Goal: Register for event/course

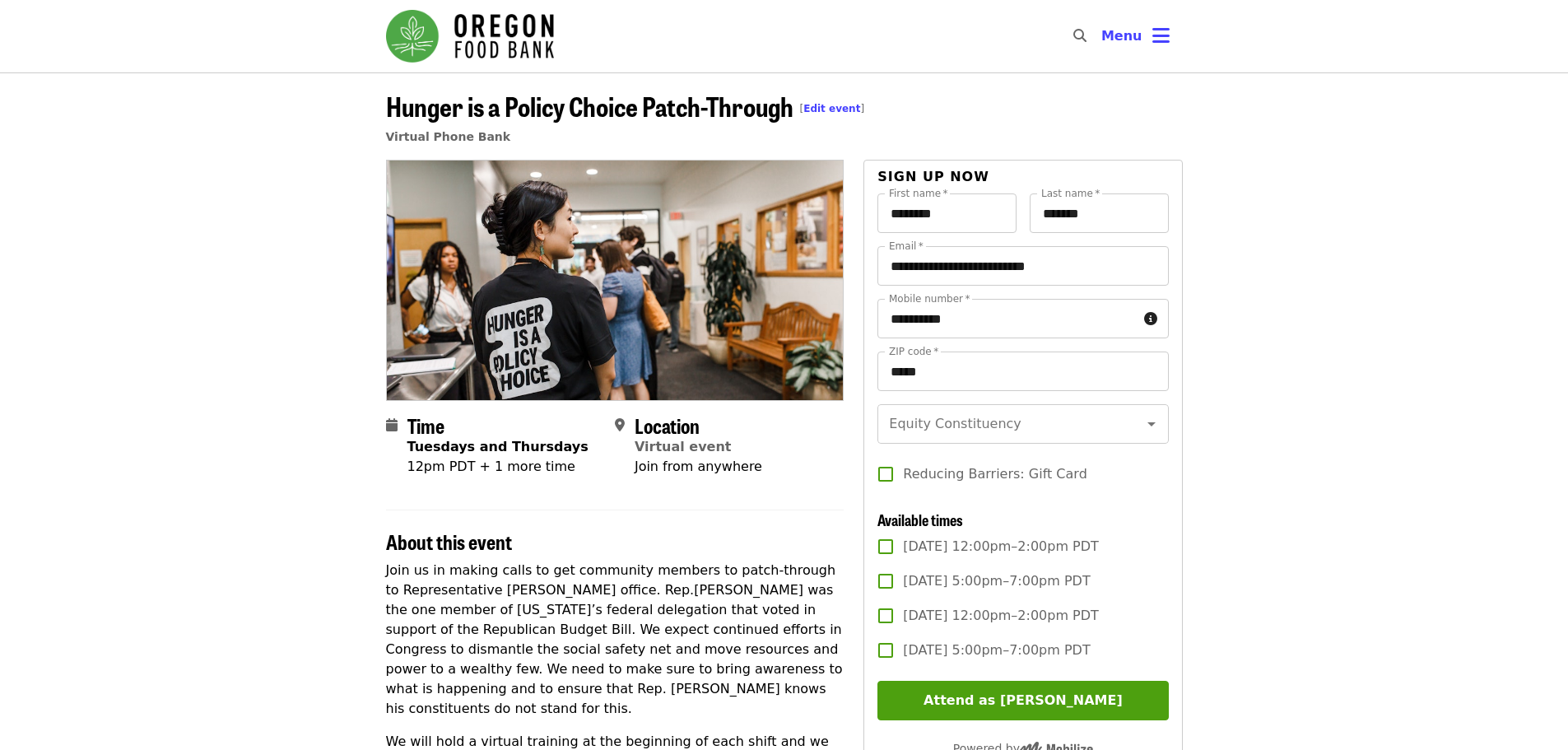
click at [936, 556] on span "[DATE] 12:00pm–2:00pm PDT" at bounding box center [1001, 546] width 196 height 20
drag, startPoint x: 1014, startPoint y: 329, endPoint x: 1014, endPoint y: 316, distance: 13.0
click at [1013, 317] on input "**********" at bounding box center [1007, 319] width 259 height 40
click at [1370, 268] on article "Hunger is a Policy Choice Patch-Through [ Edit event ] Virtual Phone Bank Time …" at bounding box center [784, 651] width 1568 height 1157
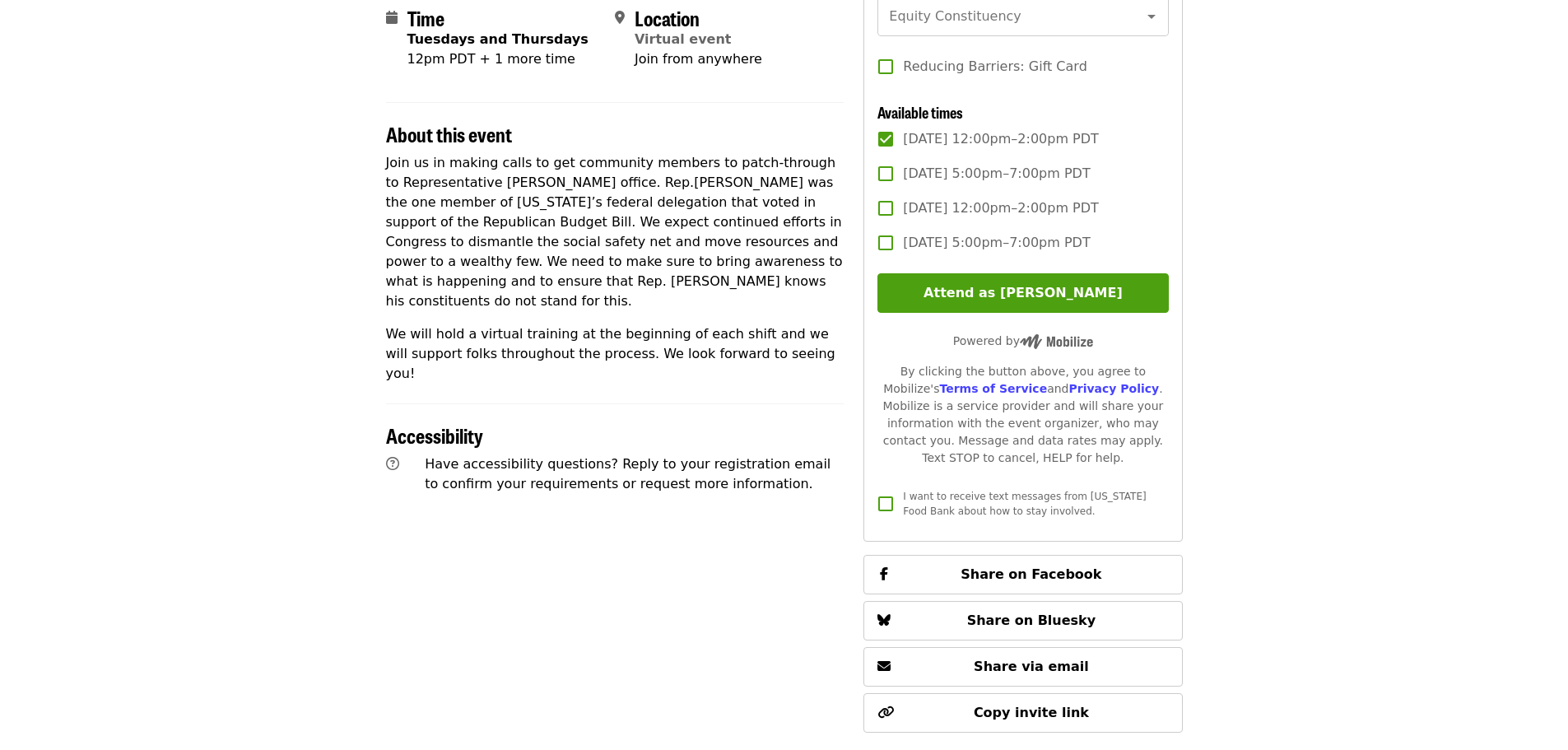
scroll to position [411, 0]
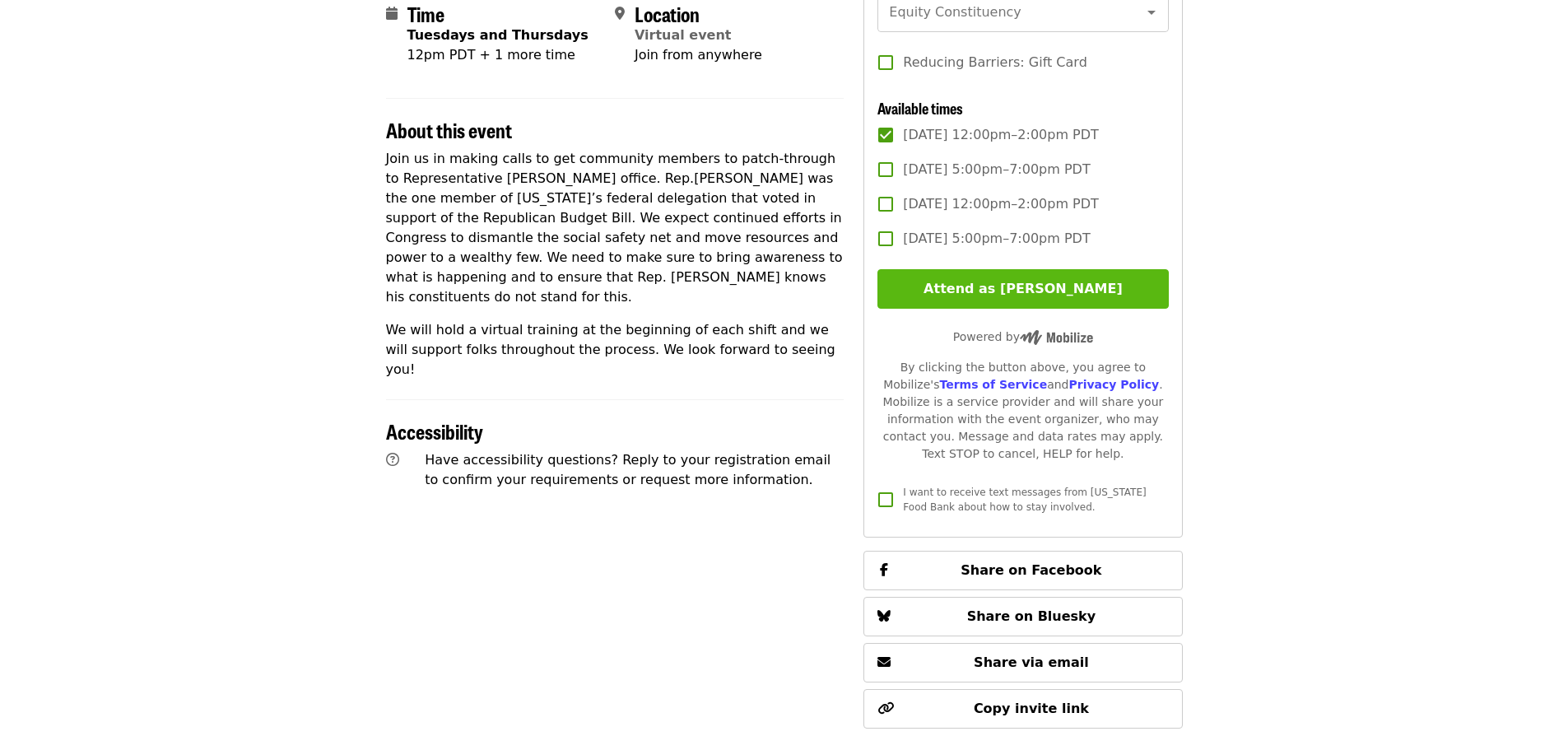
click at [1038, 306] on button "Attend as [PERSON_NAME]" at bounding box center [1022, 289] width 290 height 40
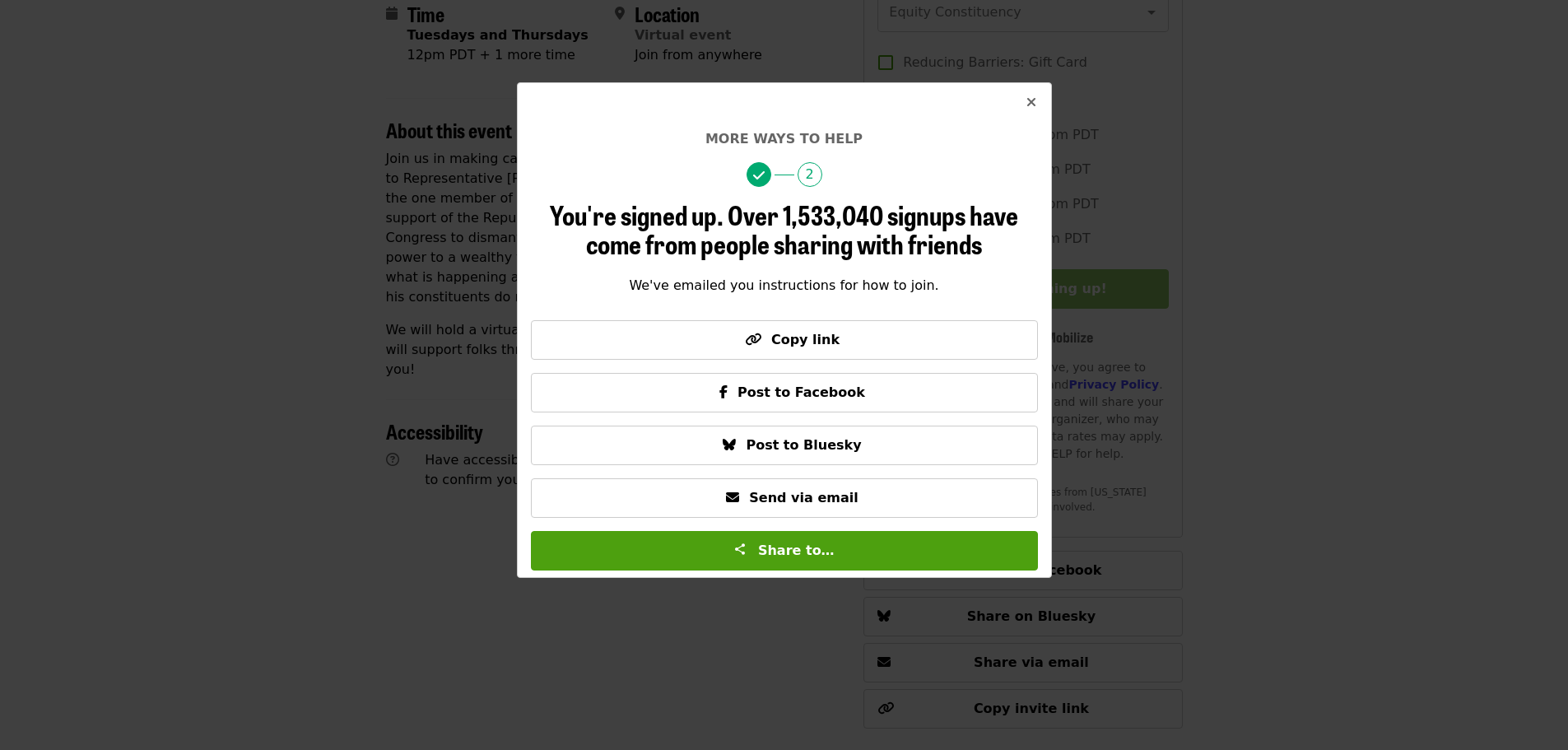
click at [1037, 94] on button "Close" at bounding box center [1032, 103] width 40 height 40
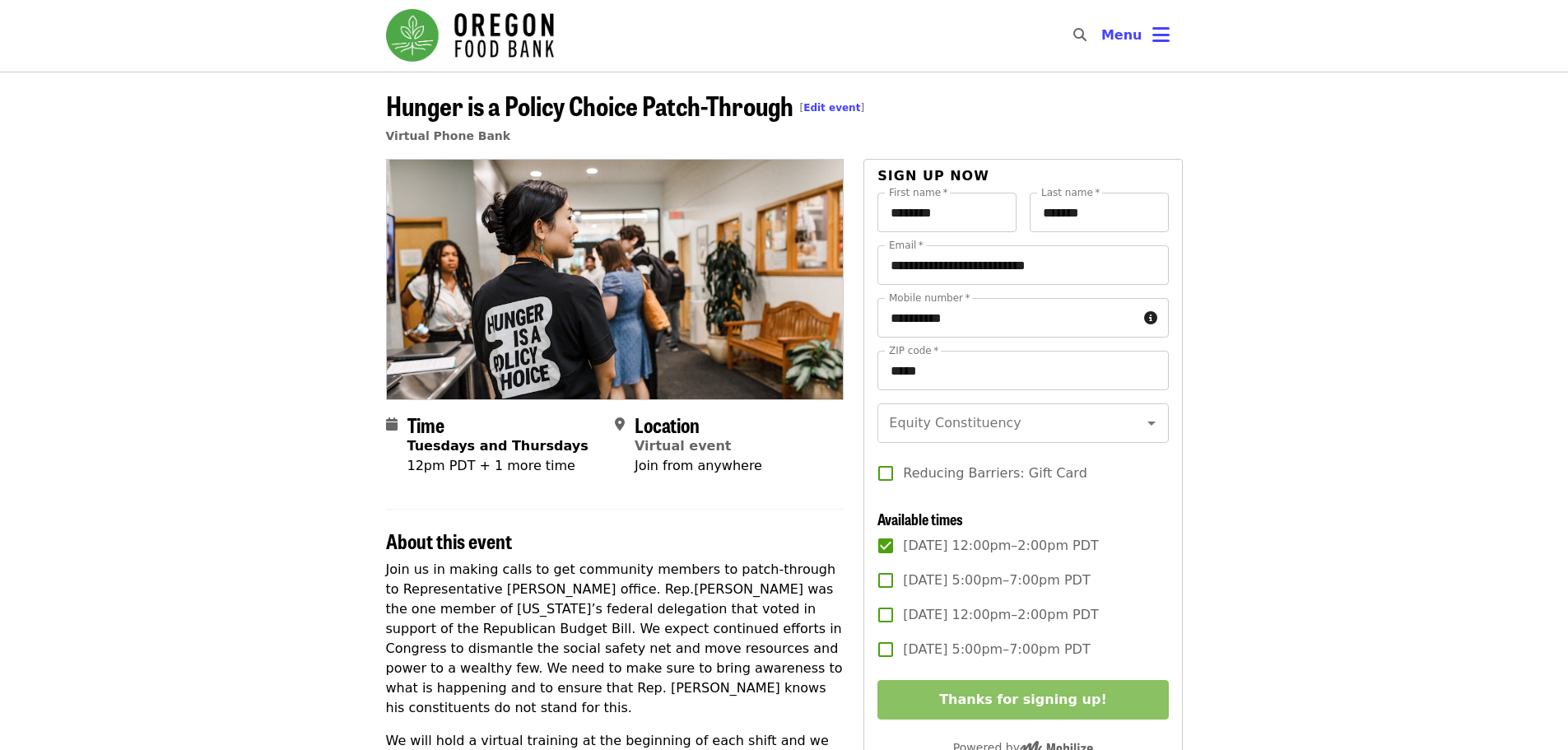
scroll to position [0, 0]
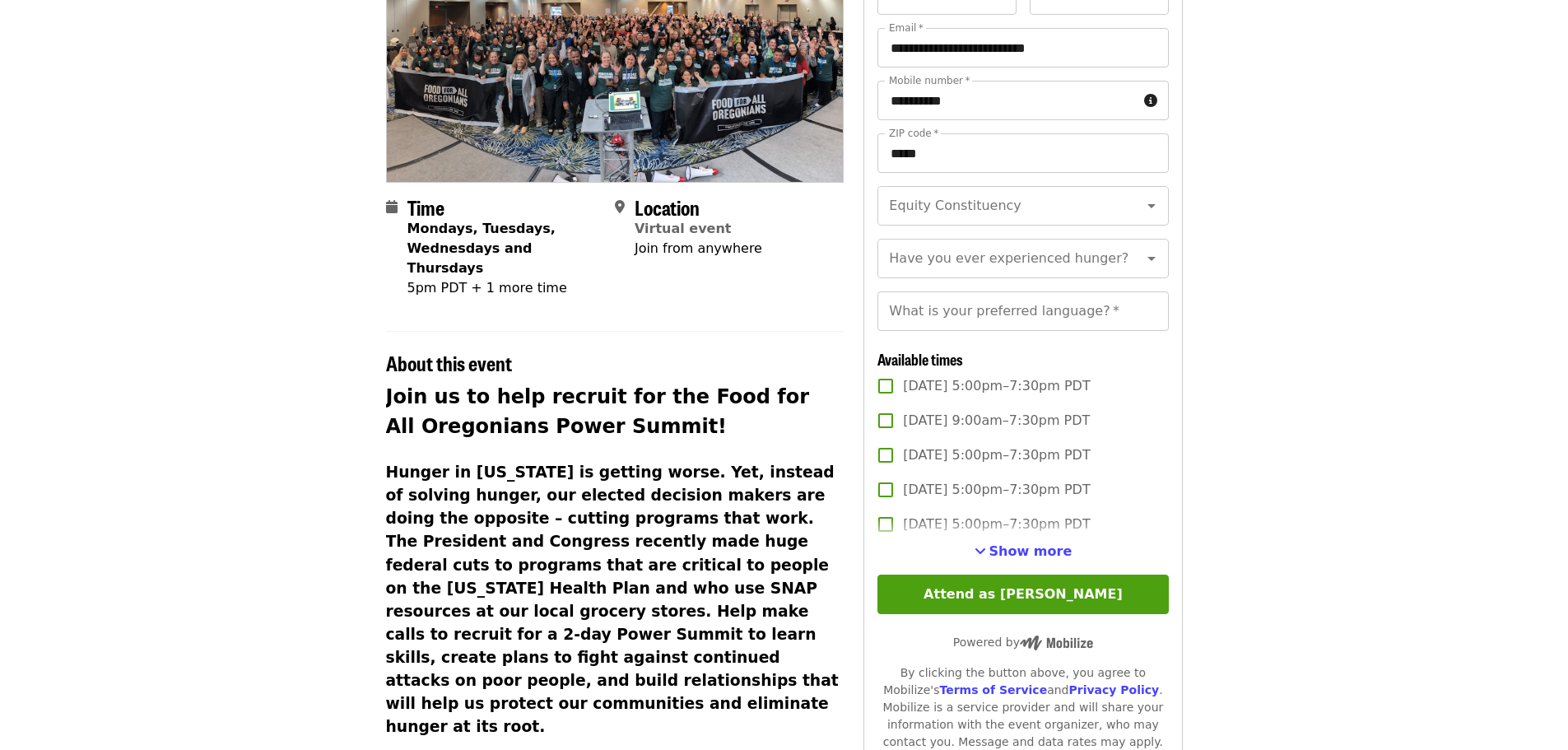
scroll to position [247, 0]
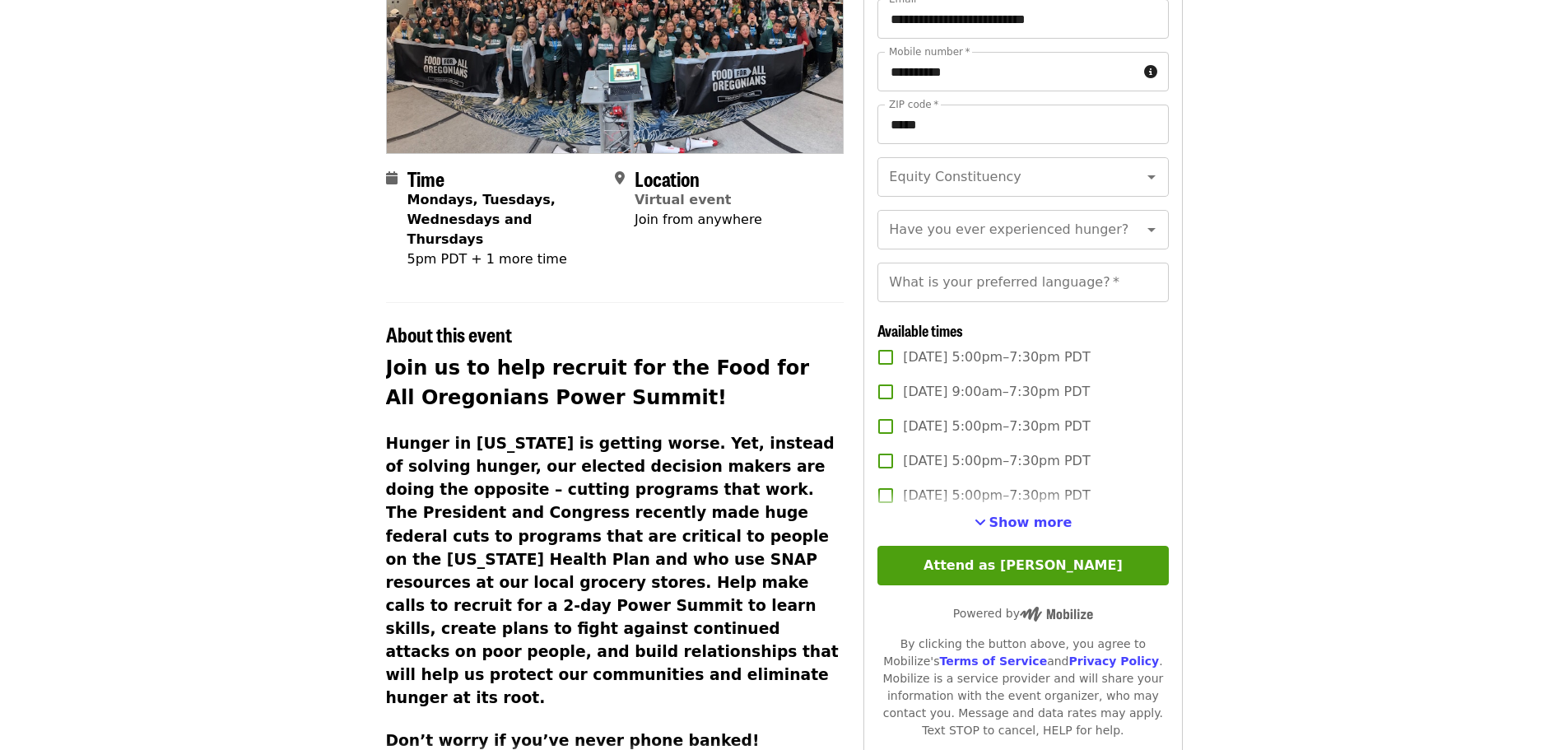
click at [923, 436] on span "[DATE] 5:00pm–7:30pm PDT" at bounding box center [996, 426] width 187 height 20
click at [984, 528] on span "See more timeslots" at bounding box center [980, 521] width 11 height 13
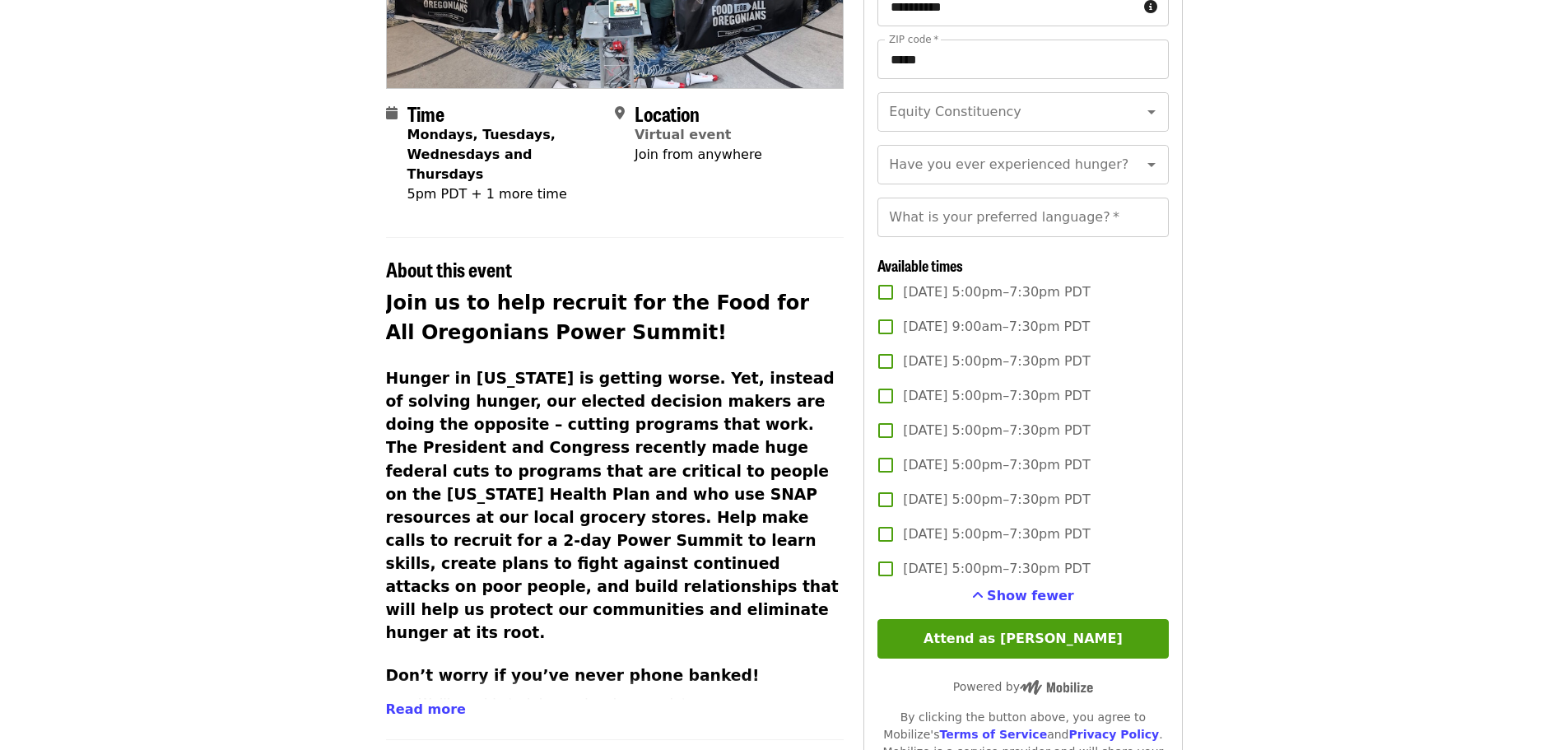
scroll to position [329, 0]
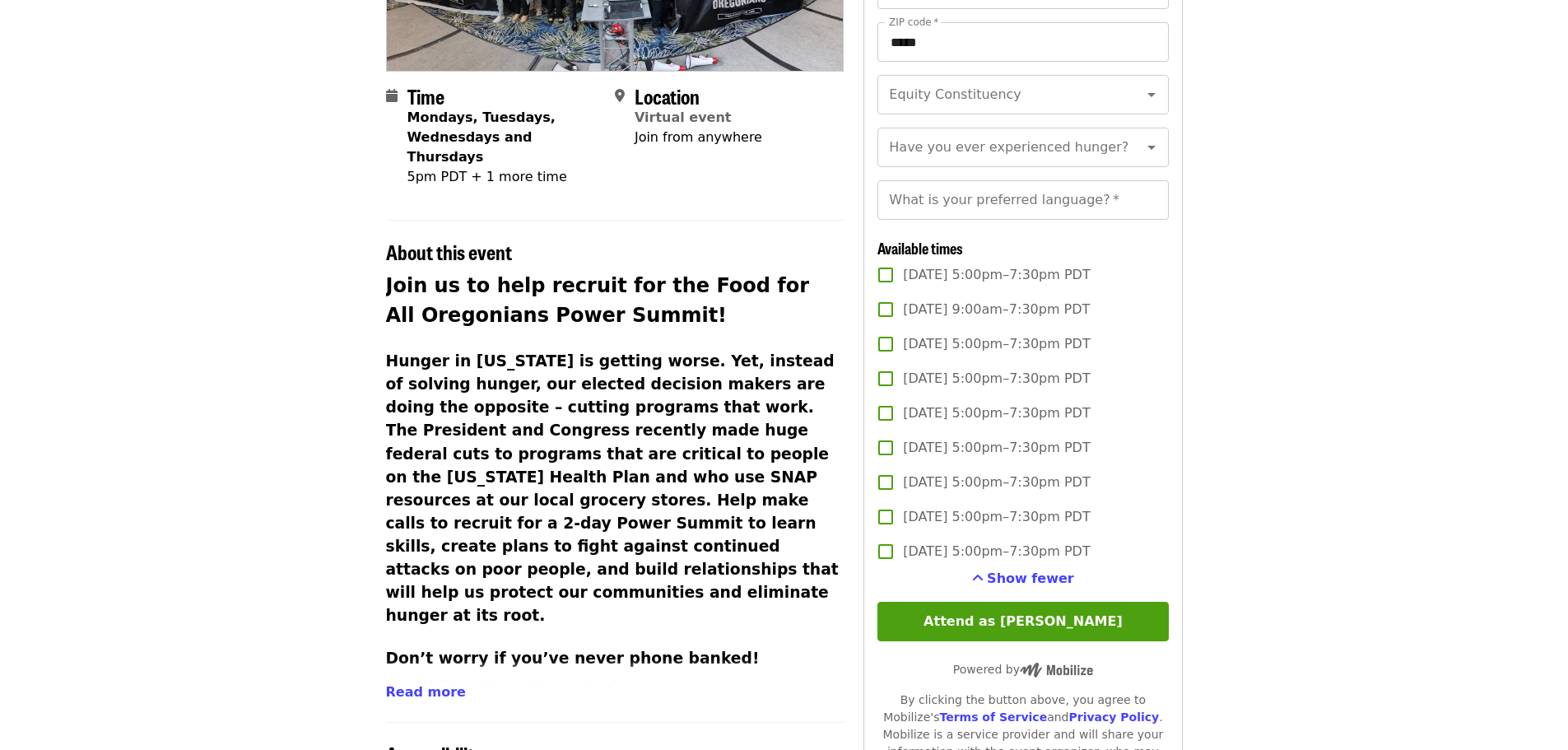
click at [910, 492] on span "[DATE] 5:00pm–7:30pm PDT" at bounding box center [996, 482] width 187 height 20
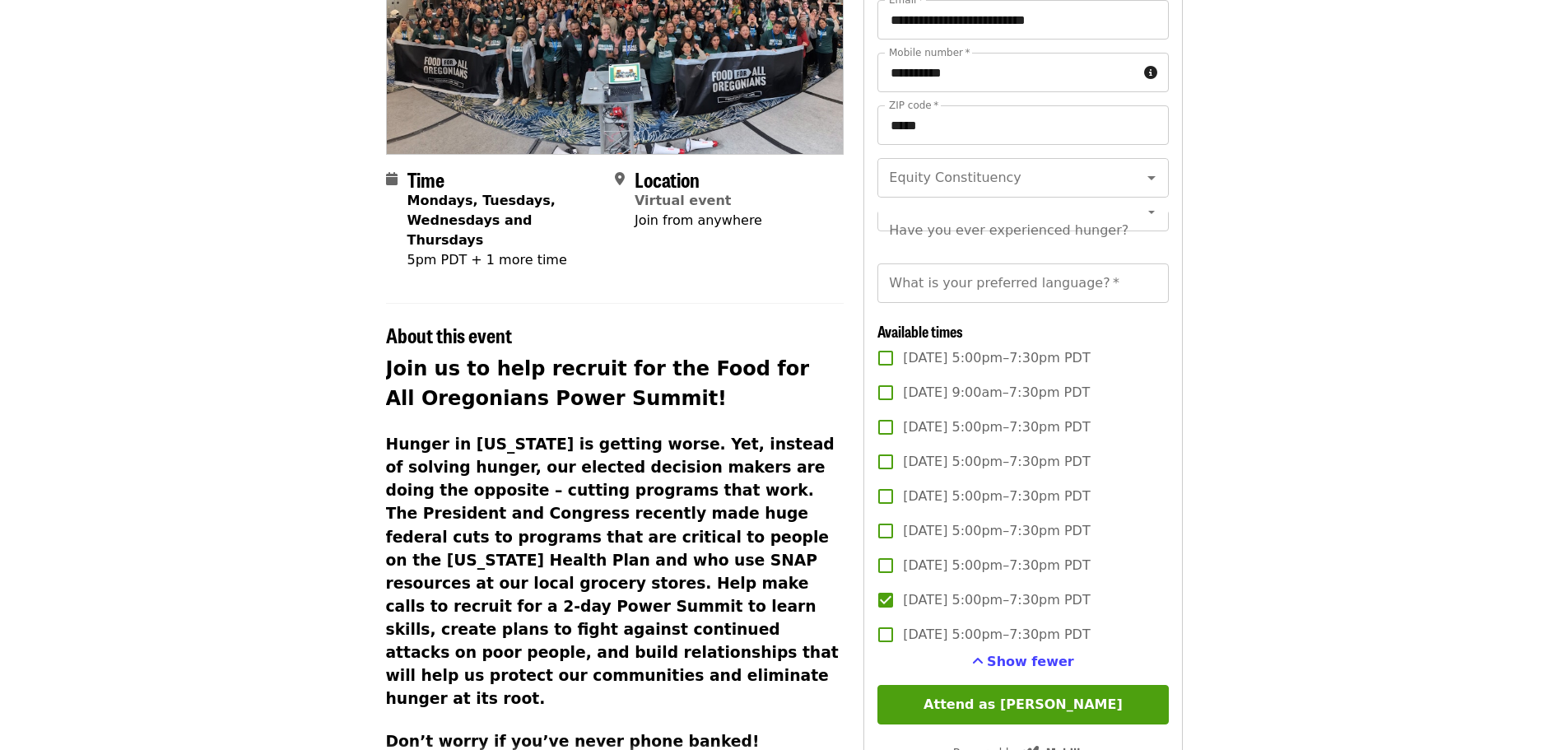
scroll to position [247, 0]
click at [960, 302] on input "What is your preferred language?   *" at bounding box center [1022, 282] width 290 height 40
type input "*******"
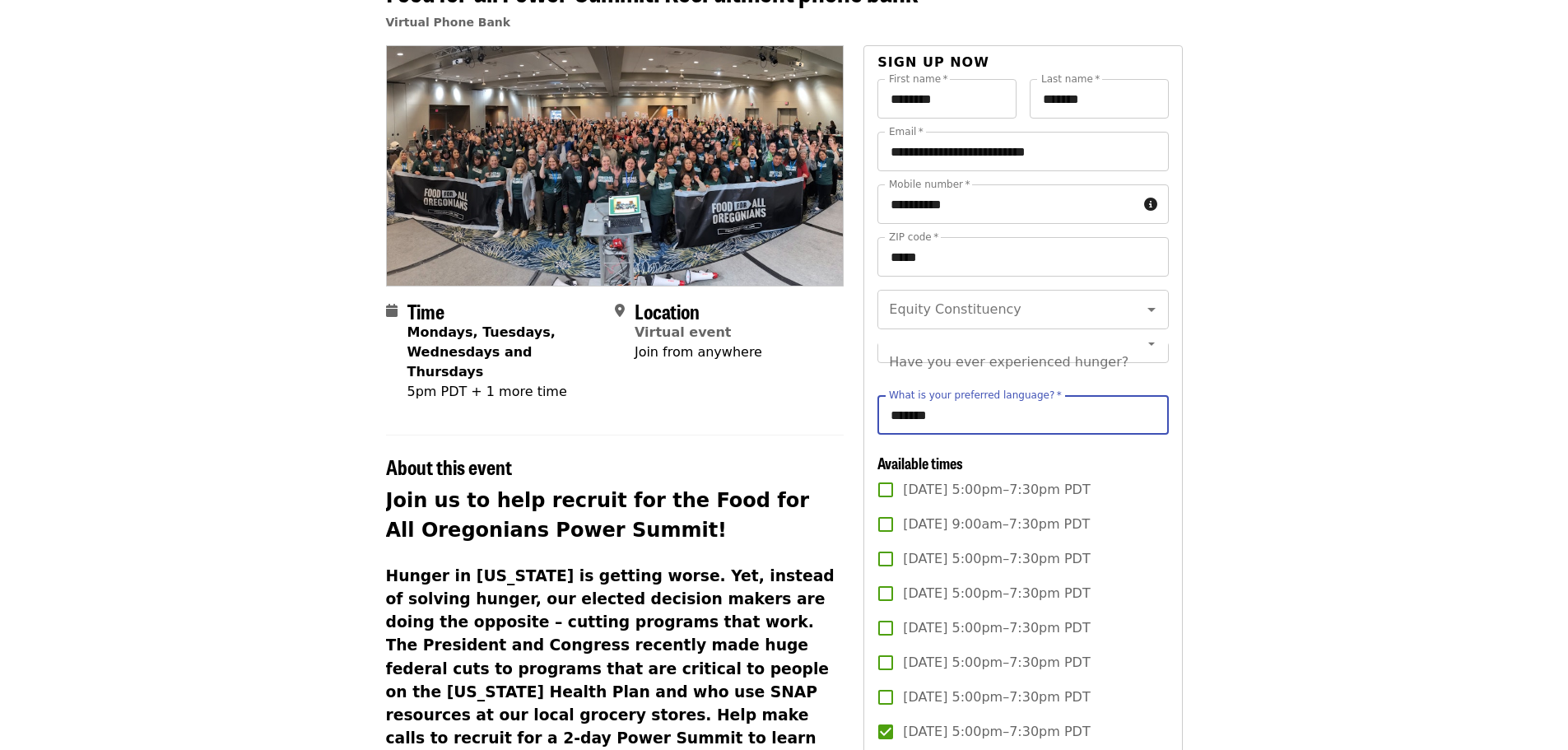
scroll to position [82, 0]
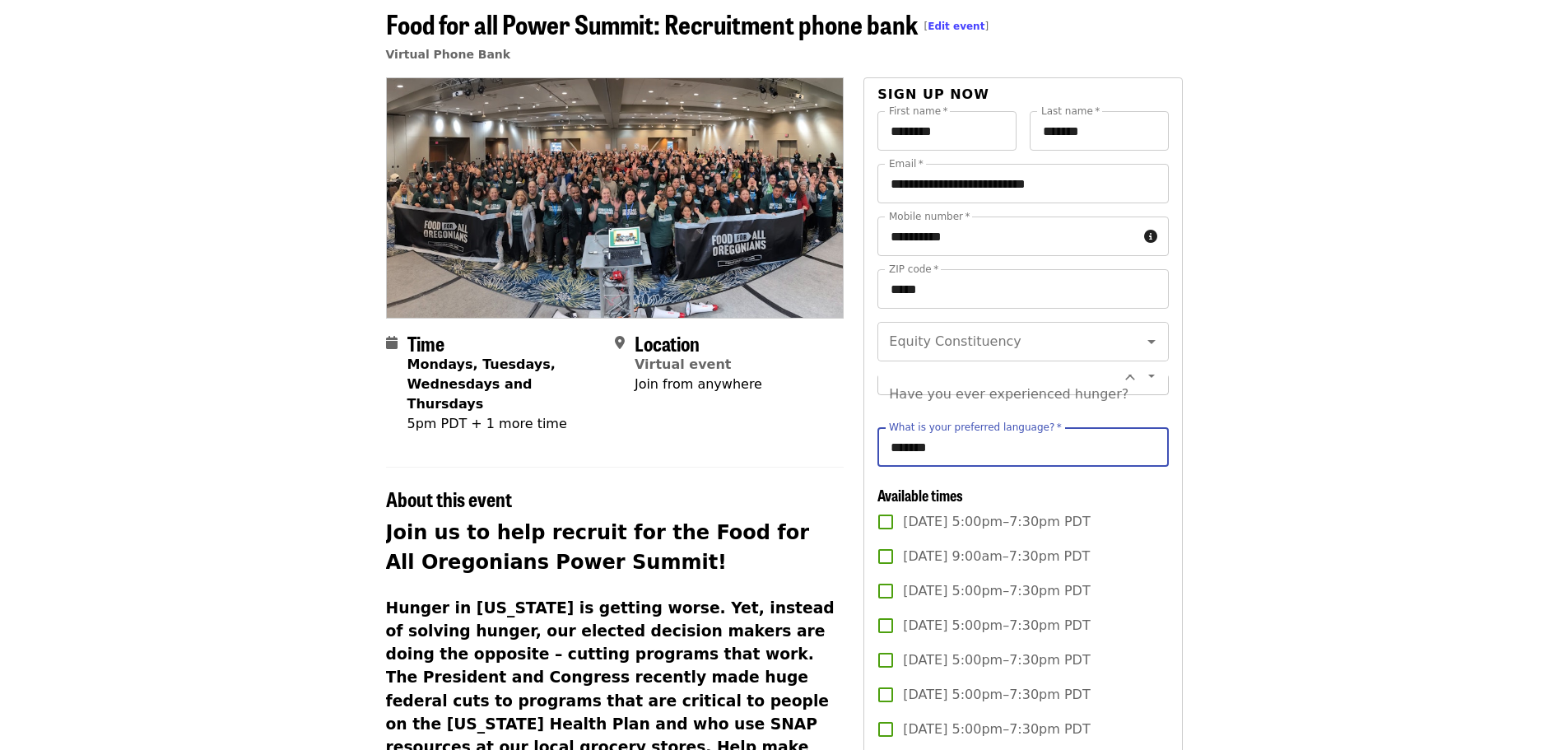
click at [1046, 408] on div "Have you ever experienced hunger?" at bounding box center [1022, 394] width 290 height 40
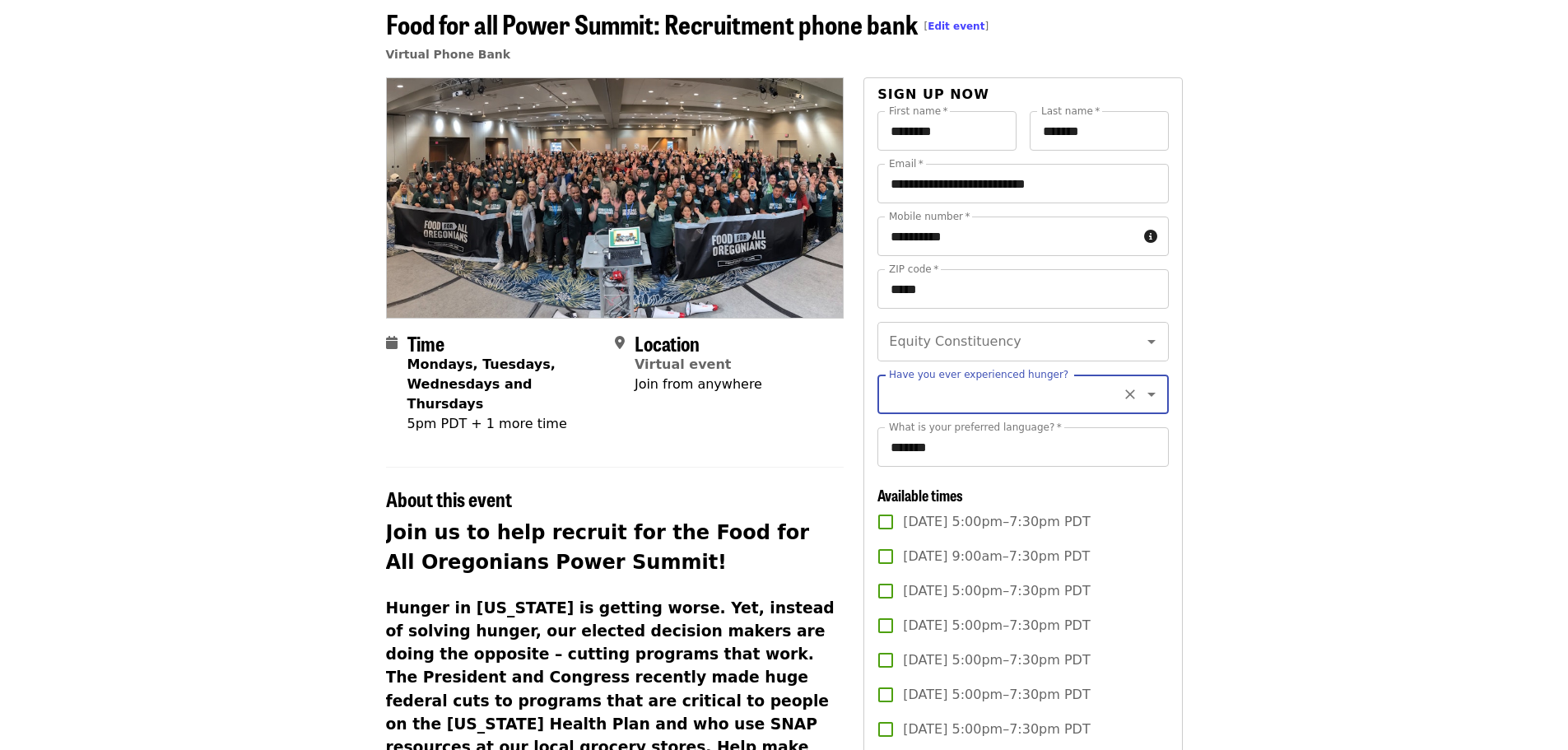
click at [1044, 398] on input "Have you ever experienced hunger?" at bounding box center [1002, 394] width 224 height 31
click at [1006, 478] on li "Yes" at bounding box center [1016, 481] width 278 height 29
type input "***"
click at [1320, 382] on article "Food for all Power Summit: Recruitment phone bank [ Edit event ] Virtual Phone …" at bounding box center [784, 694] width 1568 height 1407
click at [1070, 331] on input "Equity Constituency" at bounding box center [1002, 341] width 224 height 31
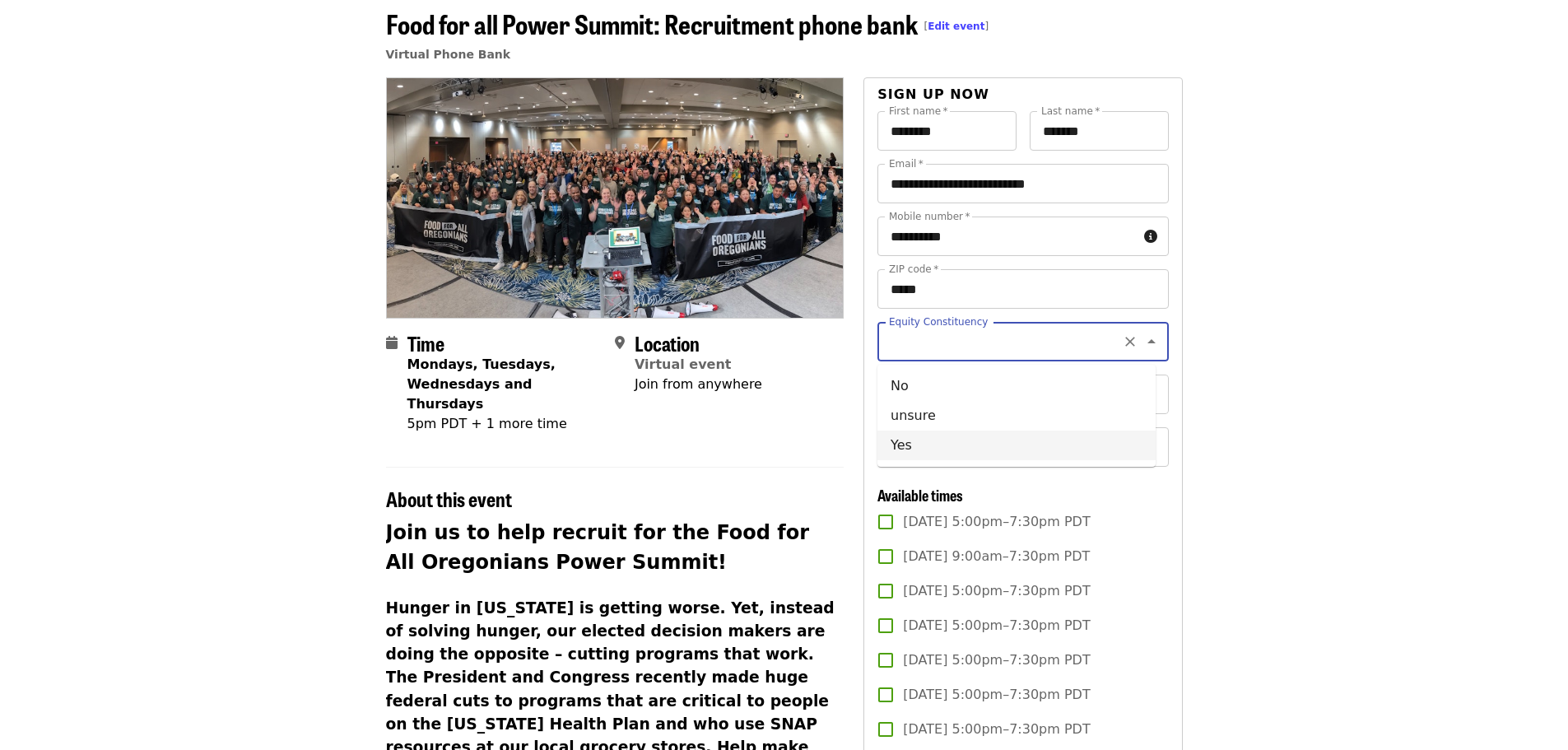
click at [966, 436] on li "Yes" at bounding box center [1016, 445] width 278 height 29
type input "***"
click at [1283, 310] on article "Food for all Power Summit: Recruitment phone bank [ Edit event ] Virtual Phone …" at bounding box center [784, 694] width 1568 height 1407
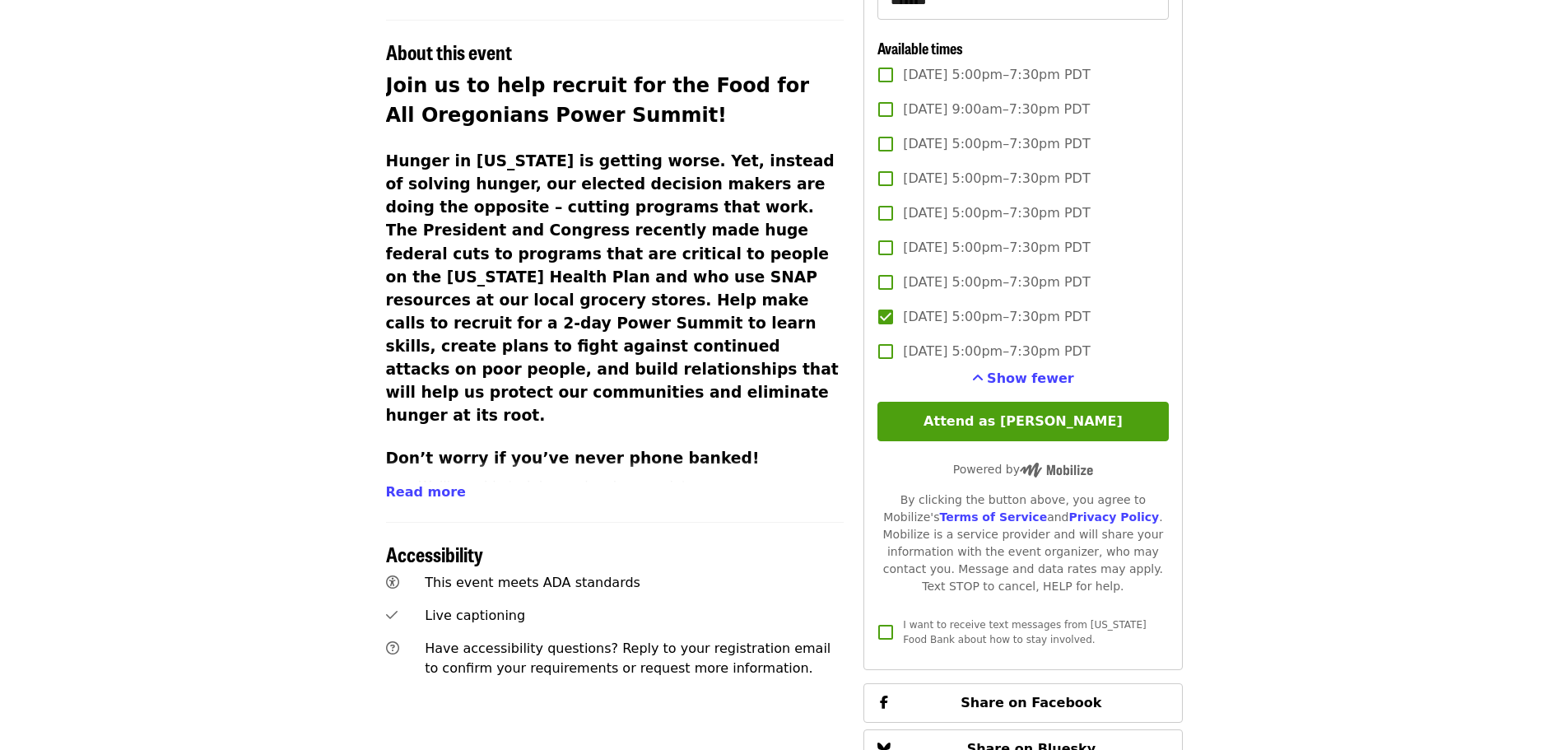
scroll to position [576, 0]
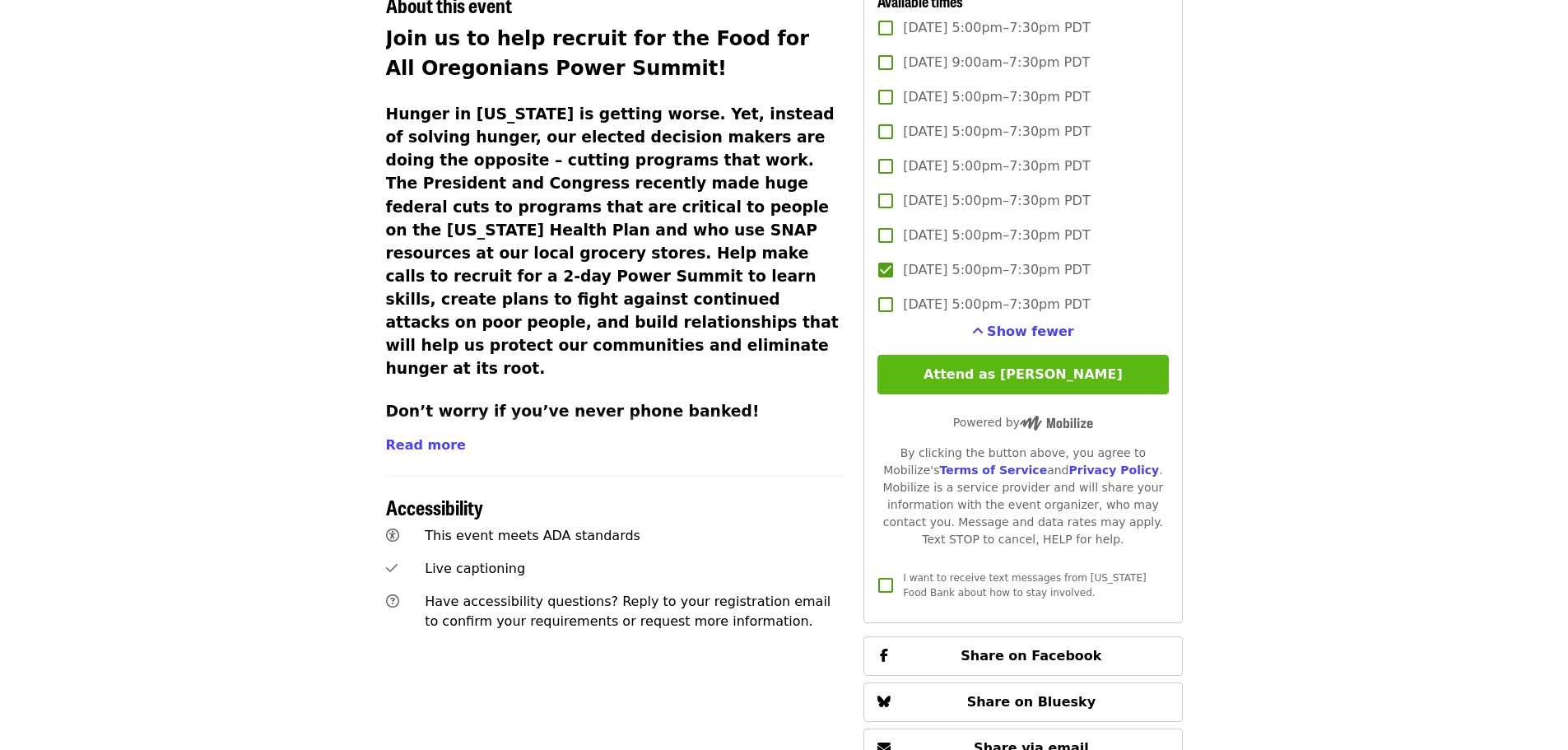
click at [1098, 385] on button "Attend as [PERSON_NAME]" at bounding box center [1022, 375] width 290 height 40
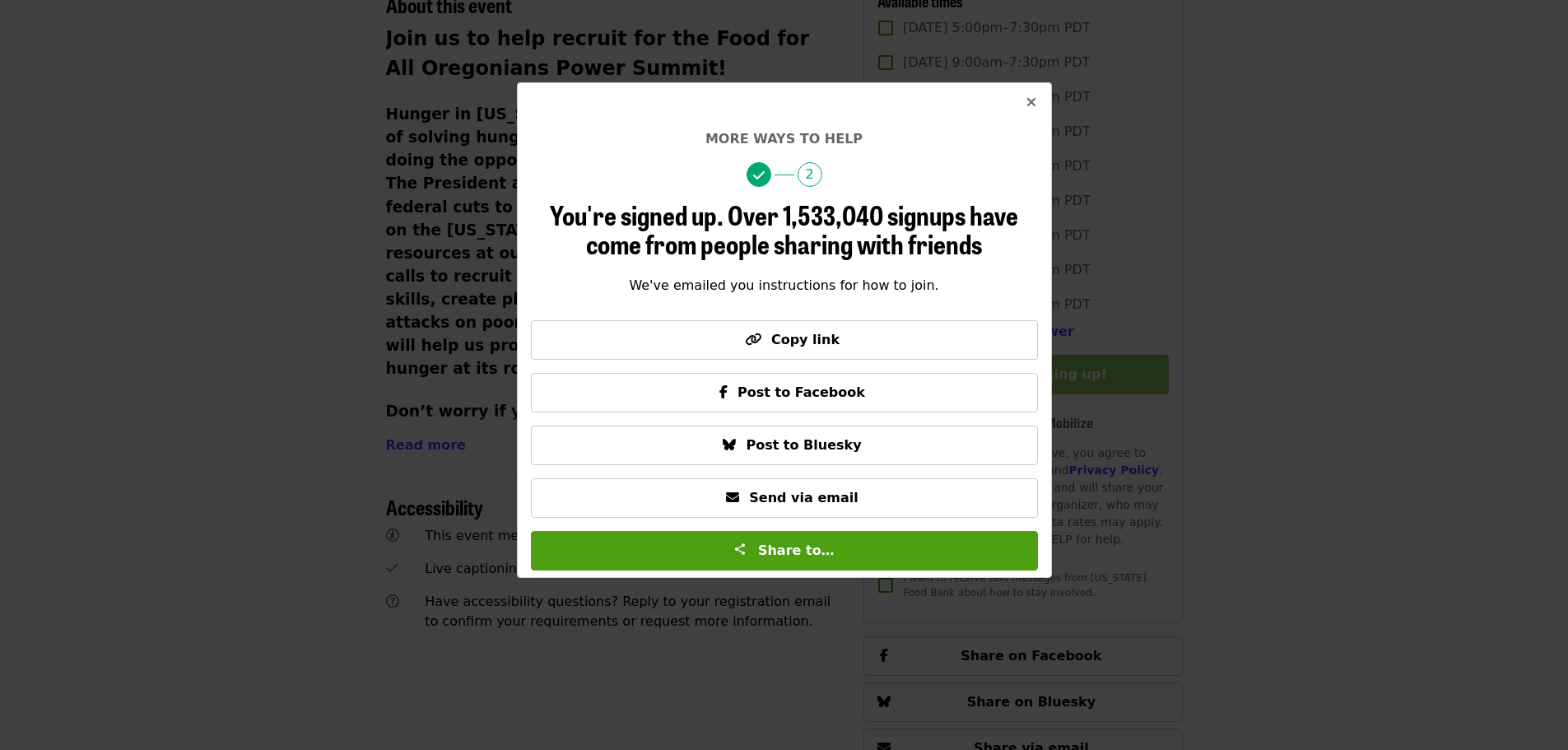
click at [1037, 96] on button "Close" at bounding box center [1032, 103] width 40 height 40
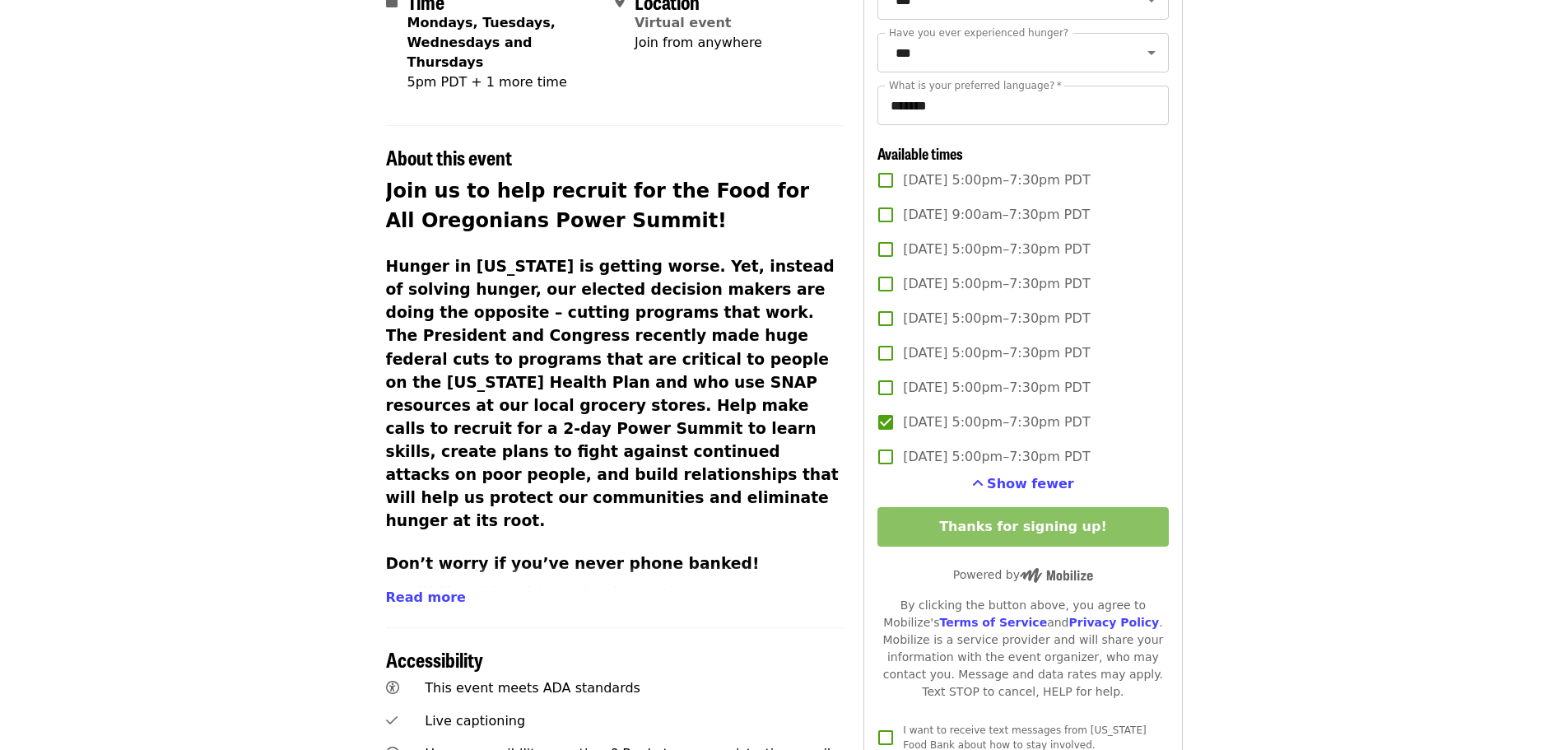
scroll to position [329, 0]
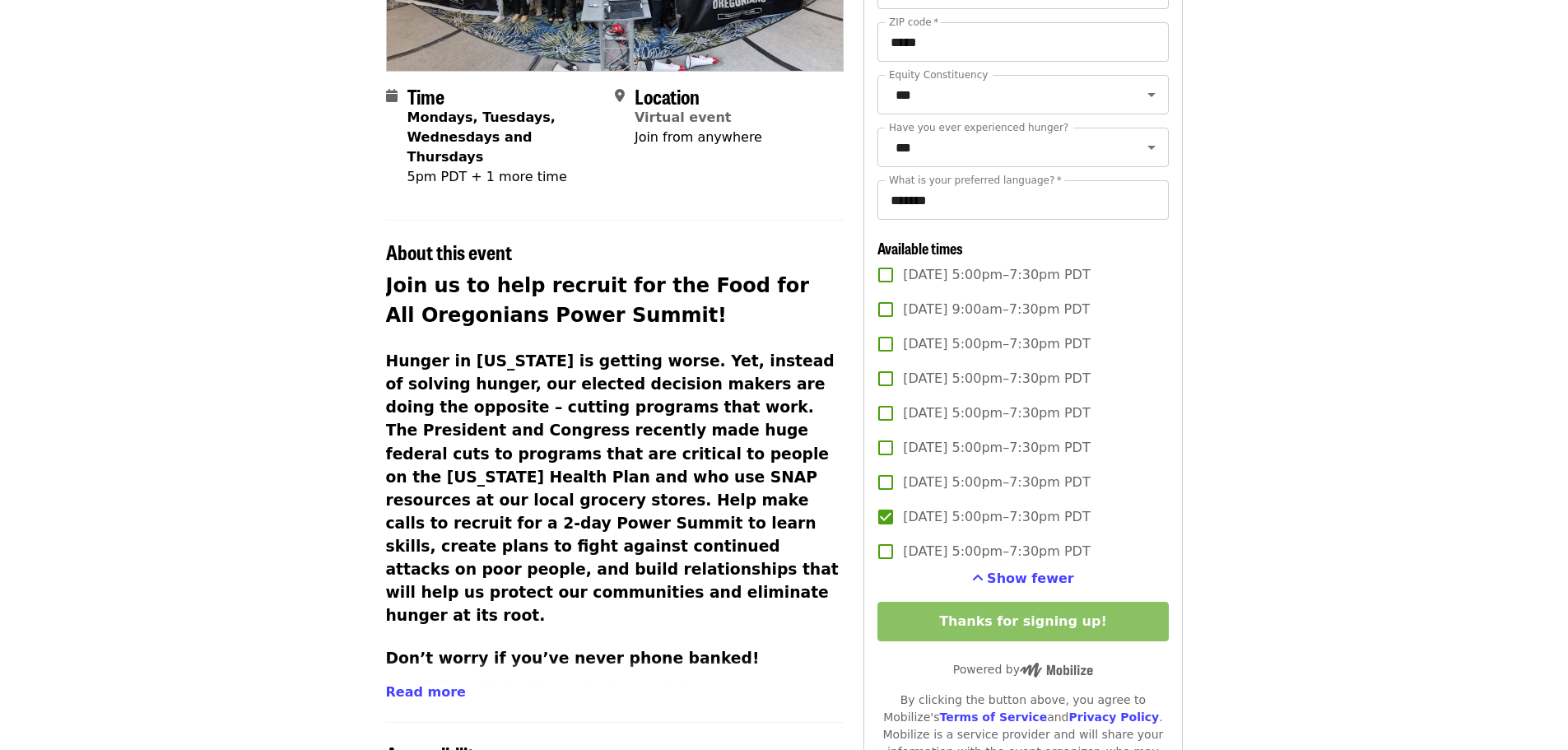
click at [474, 696] on li "While you’re calling staff will remain available on Zoom to answer any questions" at bounding box center [632, 716] width 425 height 40
click at [470, 670] on div "Join us to help recruit for the Food for All Oregonians Power Summit! Hunger in…" at bounding box center [615, 487] width 458 height 431
click at [435, 684] on span "Read more" at bounding box center [426, 692] width 80 height 16
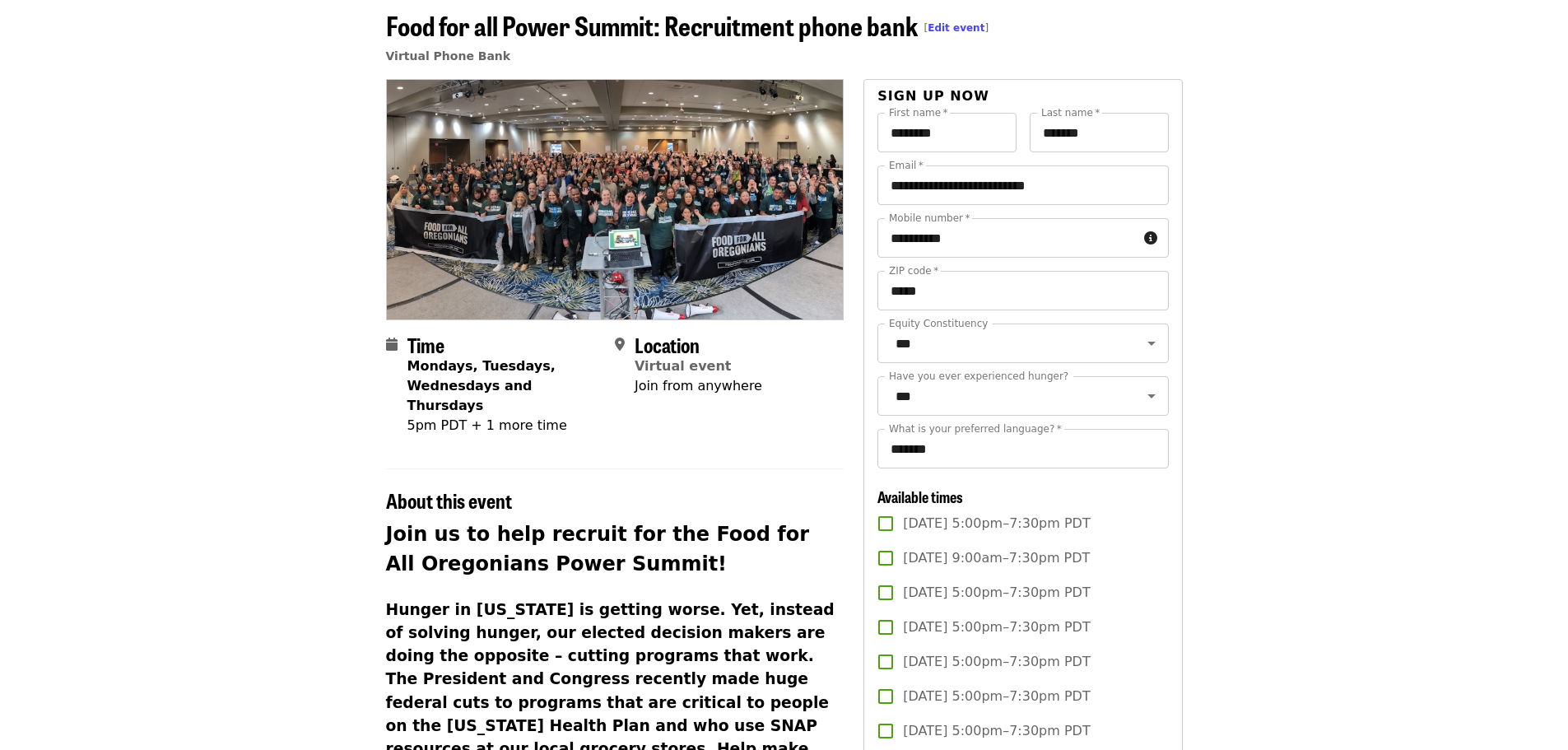
scroll to position [0, 0]
